Goal: Task Accomplishment & Management: Complete application form

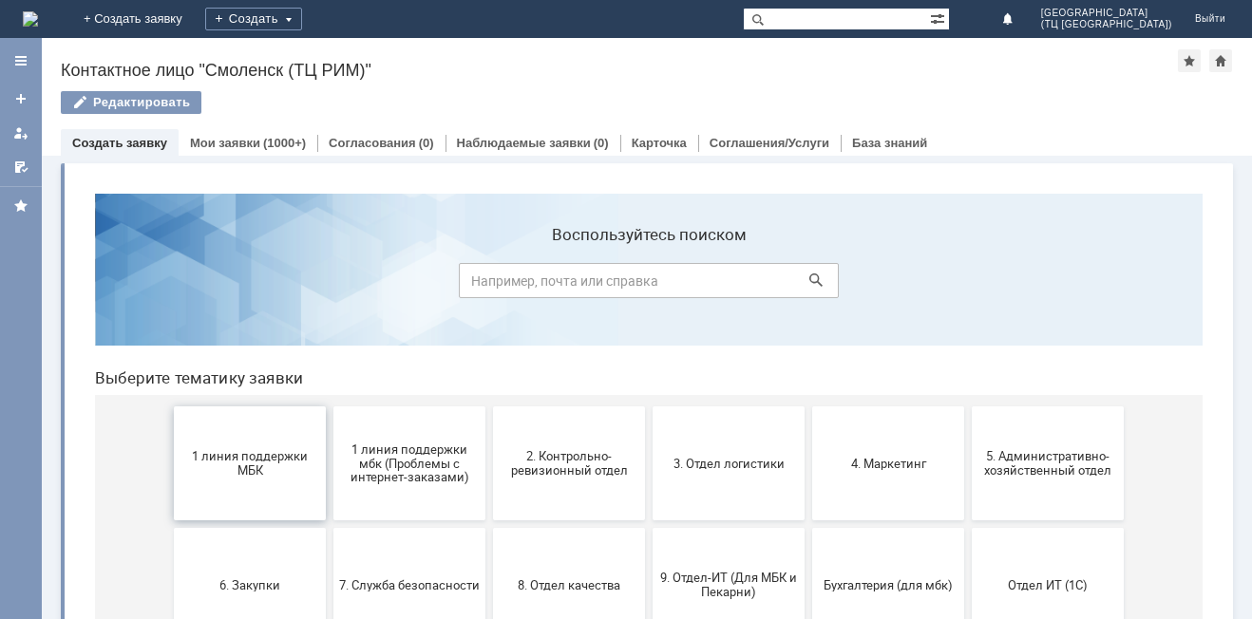
click at [247, 451] on span "1 линия поддержки МБК" at bounding box center [250, 463] width 141 height 28
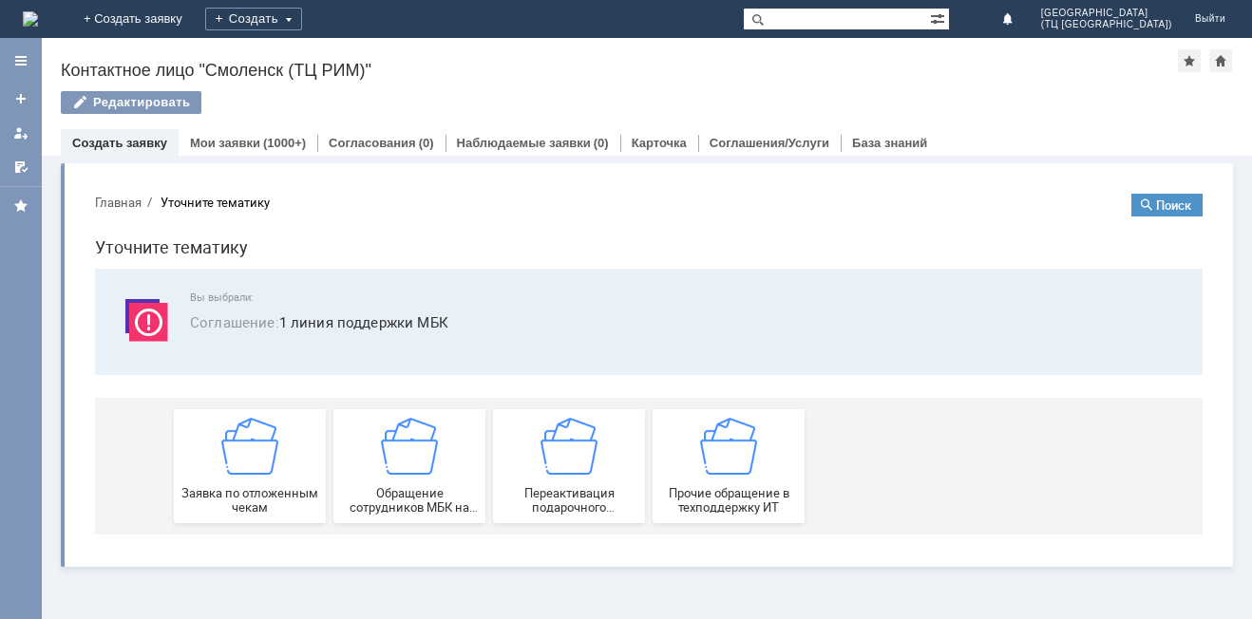
click at [247, 451] on img at bounding box center [249, 446] width 57 height 57
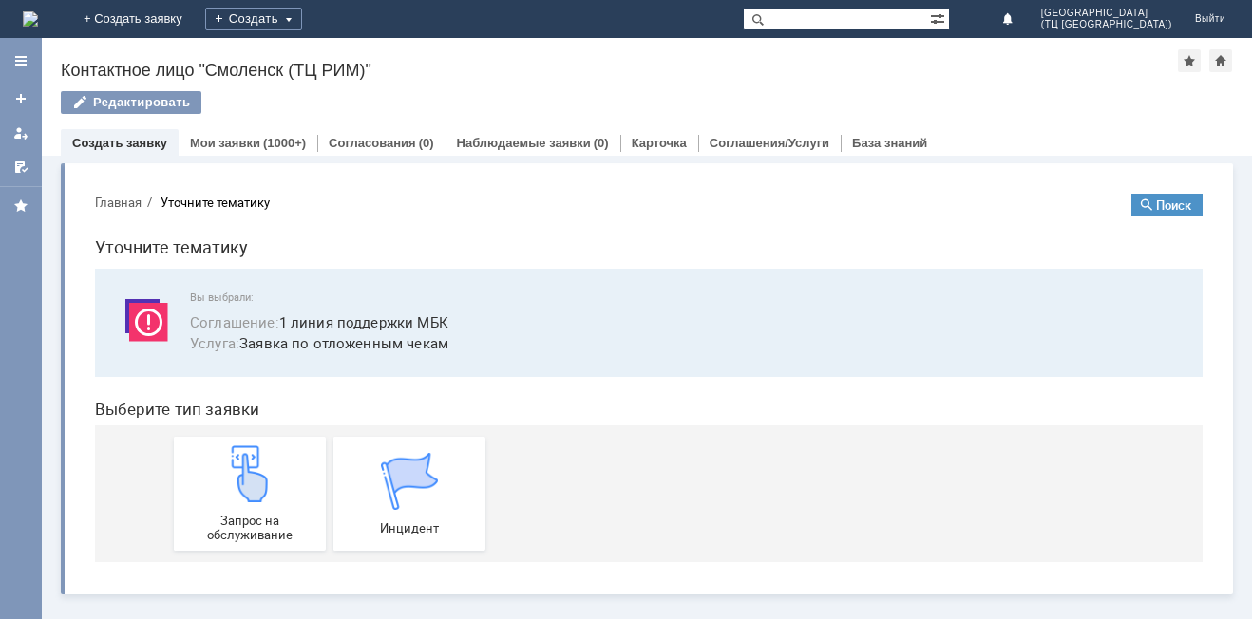
click at [247, 451] on img at bounding box center [249, 473] width 57 height 57
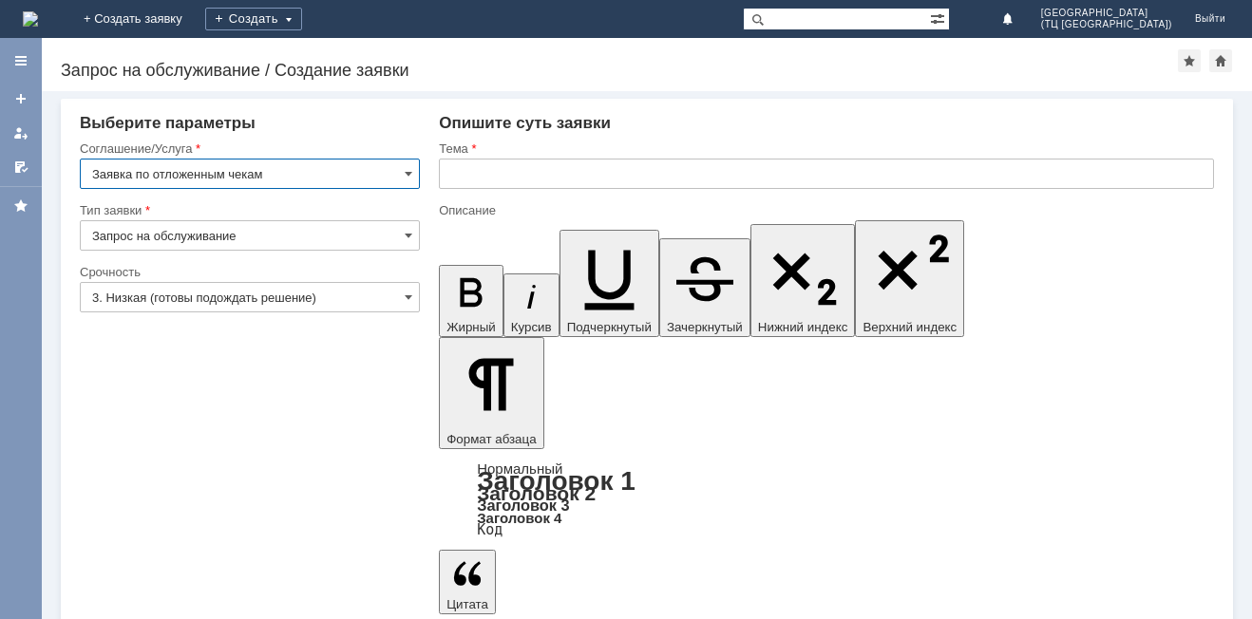
click at [470, 161] on input "text" at bounding box center [826, 174] width 775 height 30
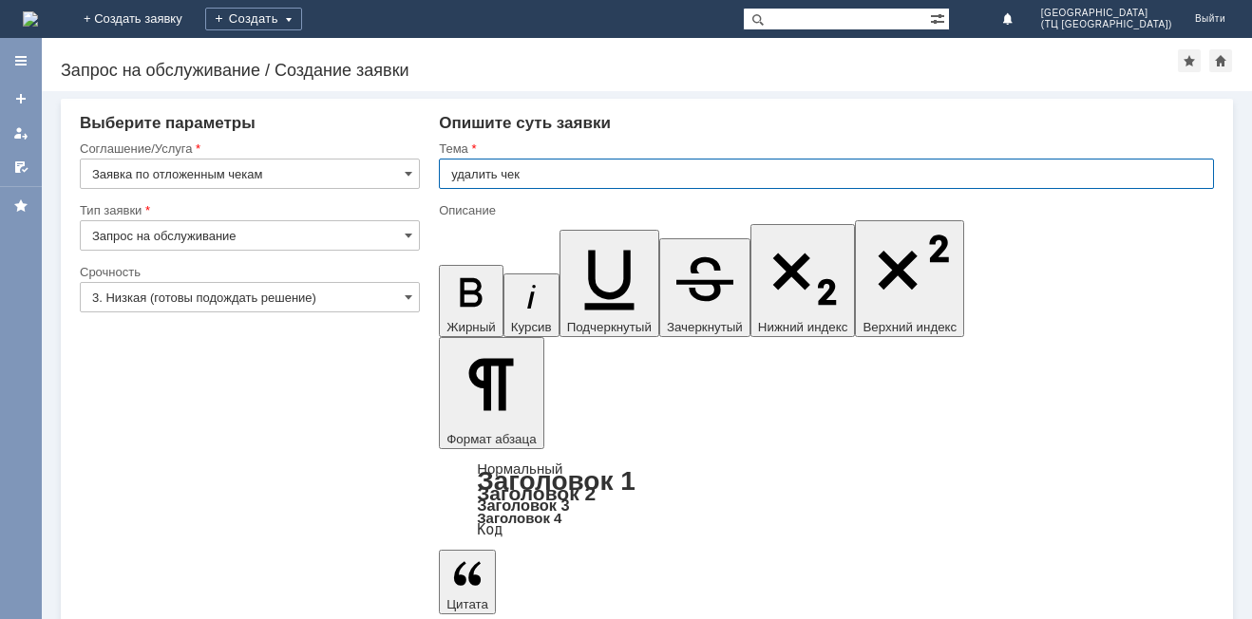
type input "удалить чек"
drag, startPoint x: 477, startPoint y: 5069, endPoint x: 1210, endPoint y: 5125, distance: 735.3
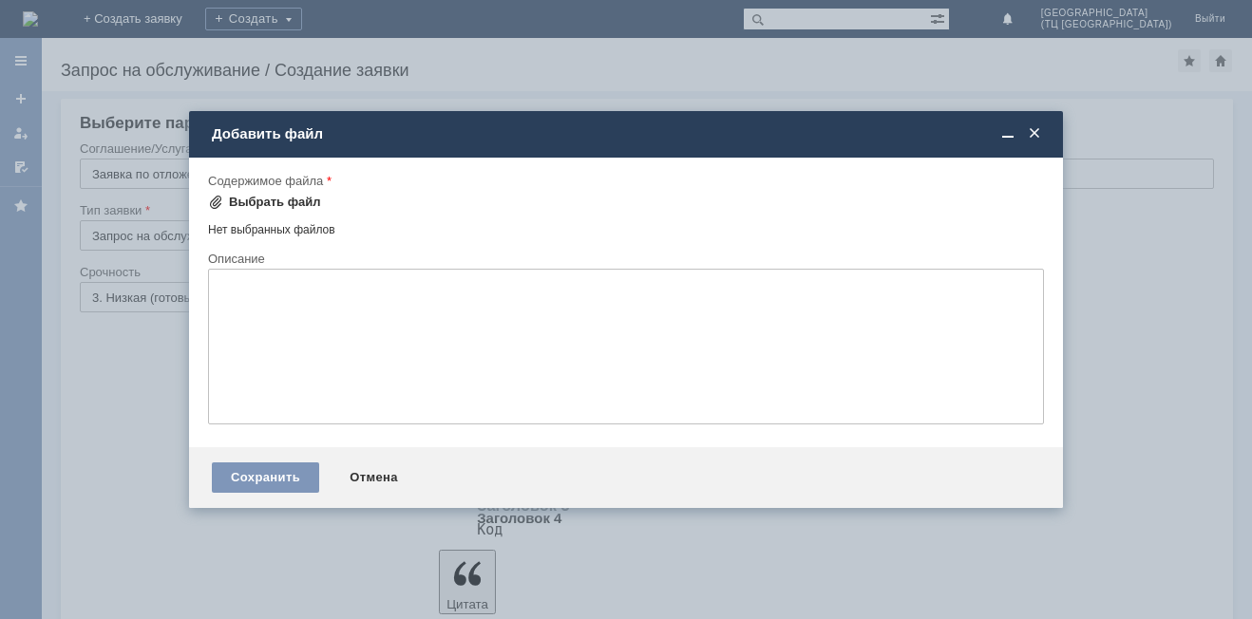
click at [303, 191] on div "Выбрать файл" at bounding box center [264, 202] width 113 height 23
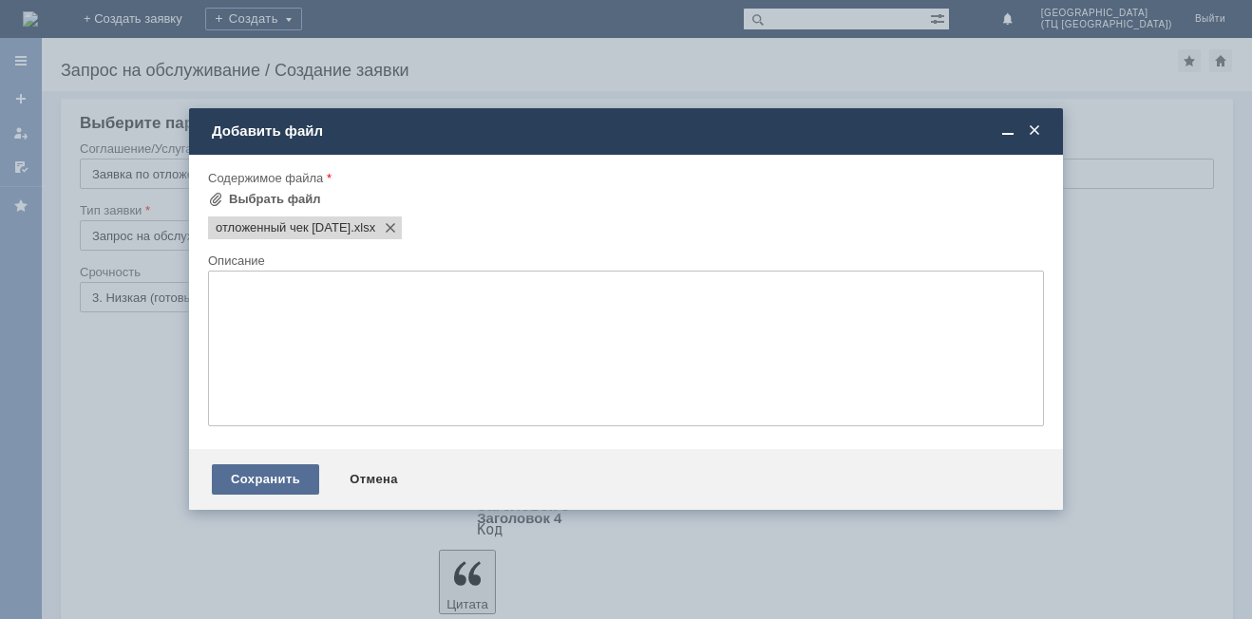
click at [291, 473] on div "Сохранить" at bounding box center [265, 479] width 107 height 30
